Goal: Navigation & Orientation: Find specific page/section

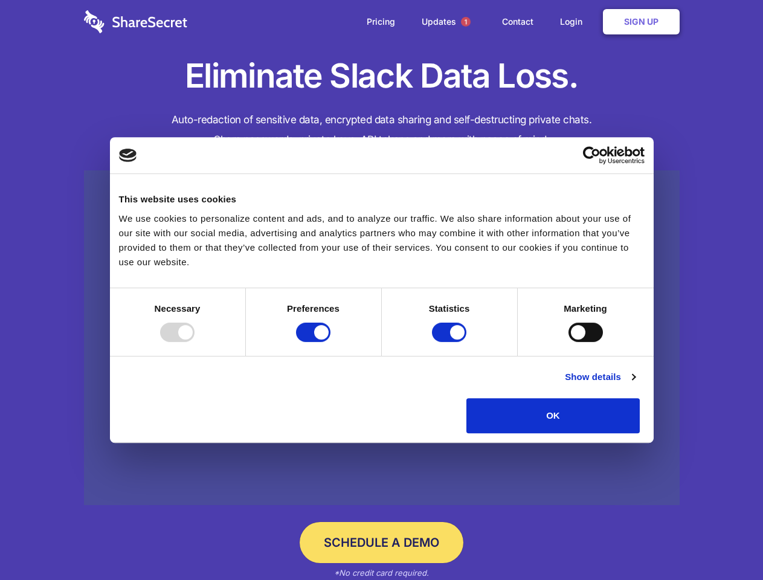
click at [195, 342] on div at bounding box center [177, 332] width 34 height 19
click at [330, 342] on input "Preferences" at bounding box center [313, 332] width 34 height 19
checkbox input "false"
click at [451, 342] on input "Statistics" at bounding box center [449, 332] width 34 height 19
checkbox input "false"
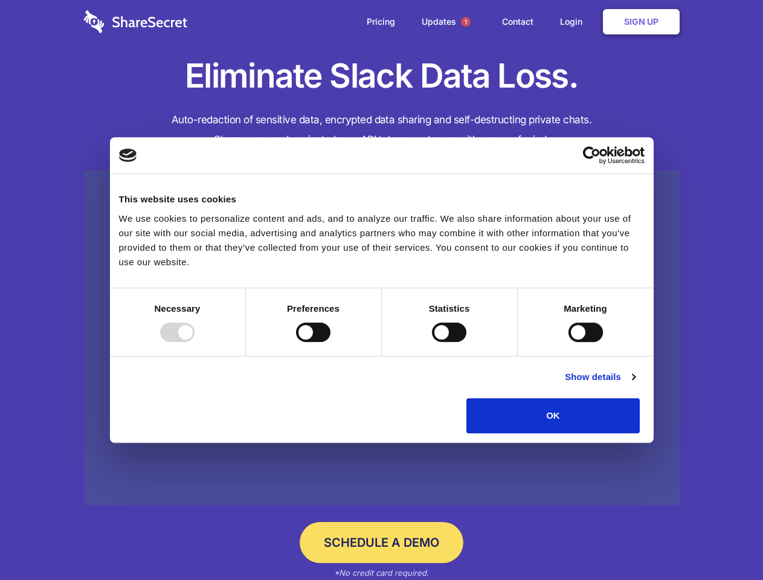
click at [569, 342] on input "Marketing" at bounding box center [586, 332] width 34 height 19
checkbox input "true"
click at [635, 384] on link "Show details" at bounding box center [600, 377] width 70 height 15
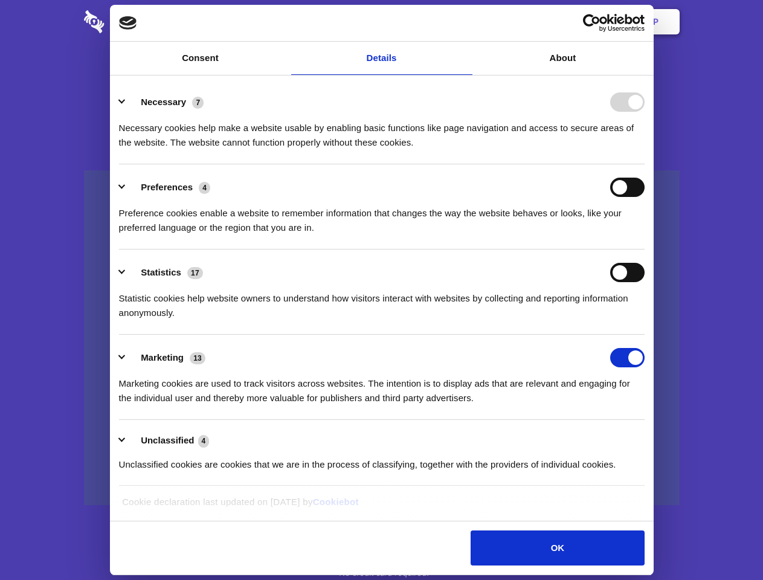
click at [645, 164] on li "Necessary 7 Necessary cookies help make a website usable by enabling basic func…" at bounding box center [382, 121] width 526 height 85
click at [465, 22] on span "1" at bounding box center [466, 22] width 10 height 10
